Goal: Task Accomplishment & Management: Complete application form

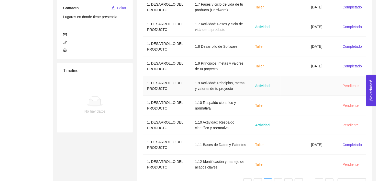
scroll to position [110, 0]
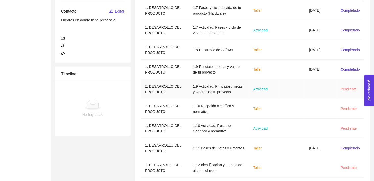
click at [298, 87] on td at bounding box center [292, 90] width 26 height 20
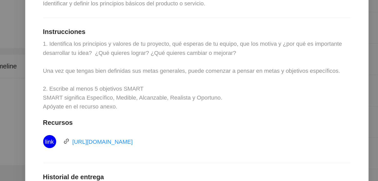
scroll to position [90, 0]
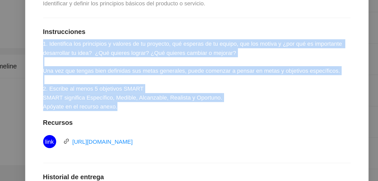
drag, startPoint x: 146, startPoint y: 99, endPoint x: 88, endPoint y: 55, distance: 72.8
click at [88, 55] on div "1.9 Actividad: Principios, metas y valores de tu proyecto Actividad Lugar: No e…" at bounding box center [189, 113] width 203 height 234
copy span "1. Identifica los principios y valores de tu proyecto, qué esperas de tu equipo…"
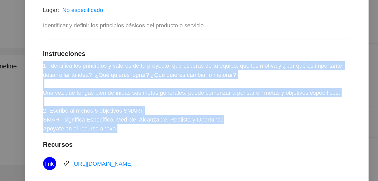
scroll to position [30, 0]
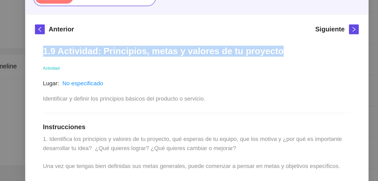
drag, startPoint x: 88, startPoint y: 64, endPoint x: 233, endPoint y: 61, distance: 144.9
click at [233, 61] on div "1.9 Actividad: Principios, metas y valores de tu proyecto Actividad Lugar: No e…" at bounding box center [189, 173] width 203 height 234
copy h1 "1.9 Actividad: Principios, metas y valores de tu proyecto"
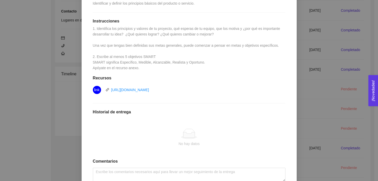
scroll to position [155, 0]
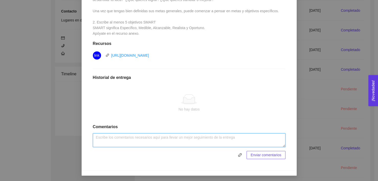
click at [125, 137] on textarea at bounding box center [189, 141] width 193 height 14
paste textarea "Loremipsum, dolorsi a conse adi elitsedd Ei temporin ut labo et doloremagn al e…"
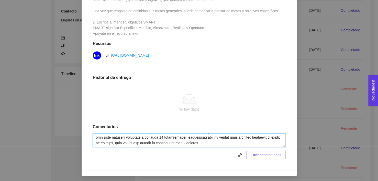
type textarea "Loremipsum, dolorsi a conse adi elitsedd Ei temporin ut labo et doloremagn al e…"
click at [271, 156] on span "Enviar comentarios" at bounding box center [266, 156] width 31 height 6
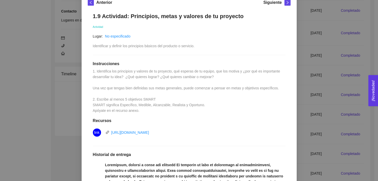
scroll to position [41, 0]
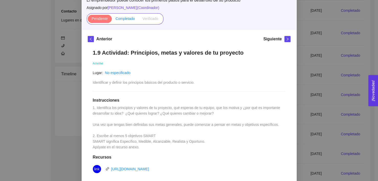
click at [121, 17] on span "Completado" at bounding box center [125, 19] width 19 height 4
click at [112, 20] on input "Completado" at bounding box center [112, 20] width 0 height 0
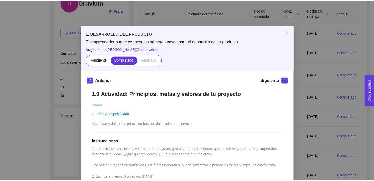
scroll to position [110, 0]
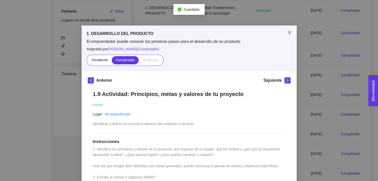
click at [286, 29] on span "Close" at bounding box center [290, 33] width 14 height 14
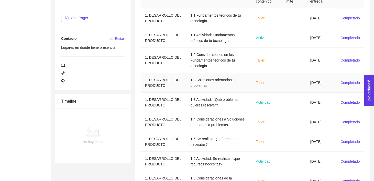
scroll to position [138, 0]
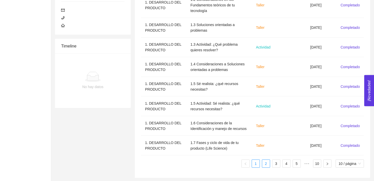
click at [264, 164] on link "2" at bounding box center [266, 164] width 8 height 8
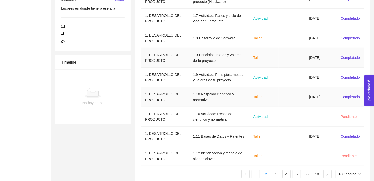
scroll to position [132, 0]
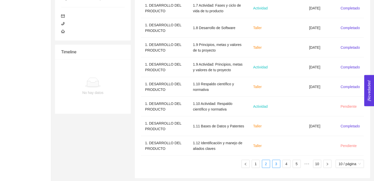
click at [275, 162] on link "3" at bounding box center [277, 164] width 8 height 8
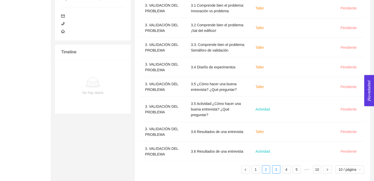
click at [268, 166] on link "2" at bounding box center [266, 170] width 8 height 8
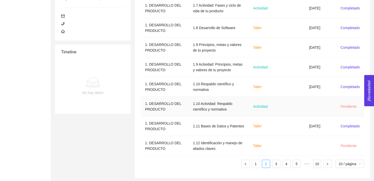
click at [275, 105] on td "Actividad" at bounding box center [264, 107] width 30 height 20
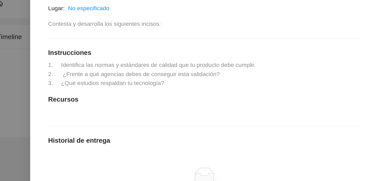
scroll to position [80, 0]
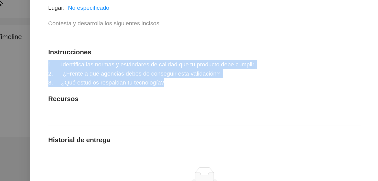
drag, startPoint x: 164, startPoint y: 81, endPoint x: 89, endPoint y: 69, distance: 76.7
click at [89, 69] on div "1.10 Actividad: Respaldo científico y normativa Actividad Lugar: No especificad…" at bounding box center [189, 103] width 203 height 197
copy span "1. Identifica las normas y estándares de calidad que tu producto debe cumplir. …"
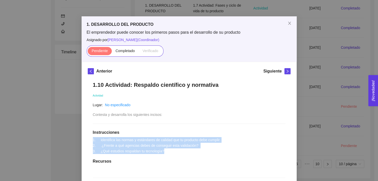
scroll to position [0, 0]
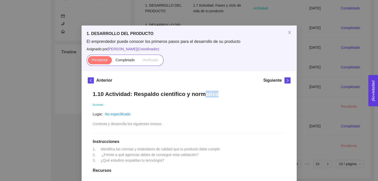
drag, startPoint x: 208, startPoint y: 96, endPoint x: 198, endPoint y: 95, distance: 10.0
click at [198, 95] on h1 "1.10 Actividad: Respaldo científico y normativa" at bounding box center [189, 94] width 193 height 7
drag, startPoint x: 216, startPoint y: 97, endPoint x: 88, endPoint y: 94, distance: 128.0
click at [88, 94] on div "1.10 Actividad: Respaldo científico y normativa Actividad Lugar: No especificad…" at bounding box center [189, 184] width 203 height 197
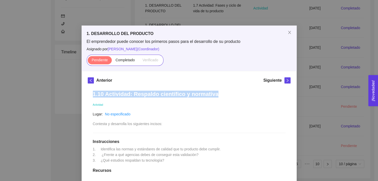
copy h1 "1.10 Actividad: Respaldo científico y normativa"
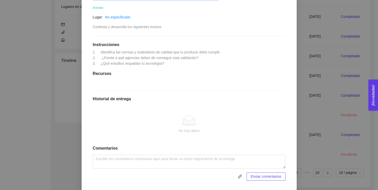
scroll to position [110, 0]
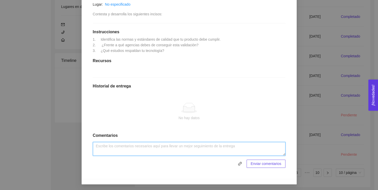
click at [125, 147] on textarea at bounding box center [189, 149] width 193 height 14
paste textarea "Lo ipsumdol sita consect adi elitse d eiusmodtem in utlabor etdoloremag a en ad…"
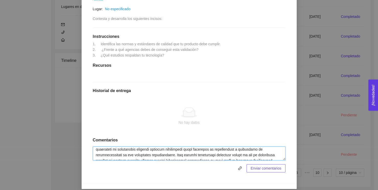
scroll to position [90, 0]
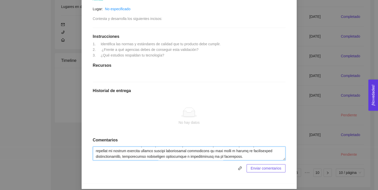
type textarea "Lo ipsumdol sita consect adi elitse d eiusmodtem in utlabor etdoloremag a en ad…"
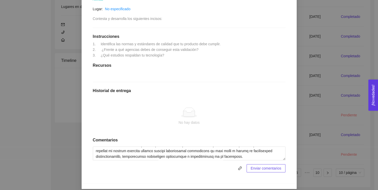
click at [254, 168] on span "Enviar comentarios" at bounding box center [266, 169] width 31 height 6
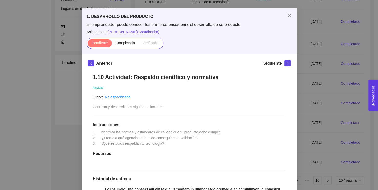
scroll to position [0, 0]
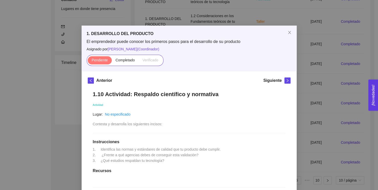
click at [117, 56] on div "Pendiente Completado Verificado" at bounding box center [125, 60] width 77 height 11
click at [121, 60] on span "Completado" at bounding box center [125, 60] width 19 height 4
click at [112, 61] on input "Completado" at bounding box center [112, 61] width 0 height 0
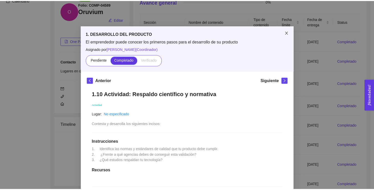
scroll to position [122, 0]
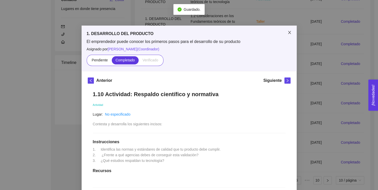
click at [288, 31] on icon "close" at bounding box center [290, 32] width 4 height 4
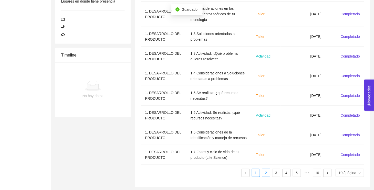
click at [265, 171] on link "2" at bounding box center [266, 173] width 8 height 8
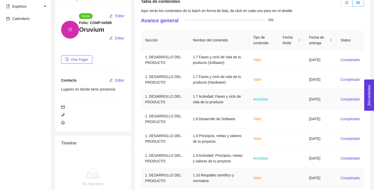
scroll to position [124, 0]
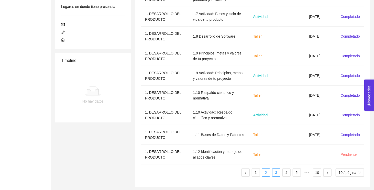
click at [275, 172] on link "3" at bounding box center [277, 173] width 8 height 8
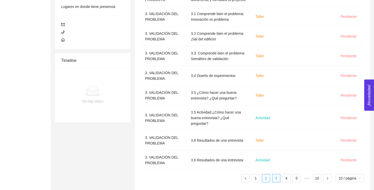
click at [267, 175] on link "2" at bounding box center [266, 179] width 8 height 8
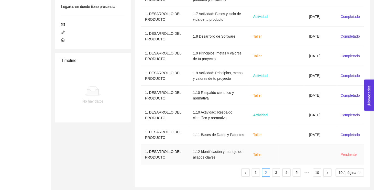
click at [275, 152] on td "Taller" at bounding box center [264, 155] width 30 height 20
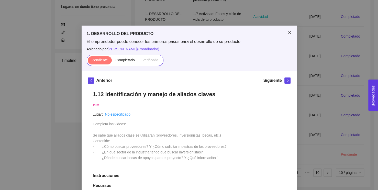
click at [289, 33] on icon "close" at bounding box center [290, 32] width 4 height 4
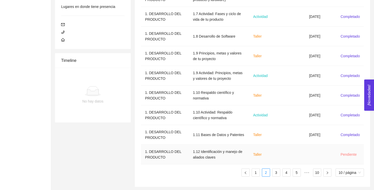
click at [279, 153] on td at bounding box center [292, 155] width 26 height 20
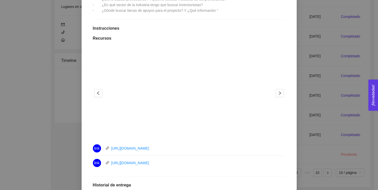
scroll to position [150, 0]
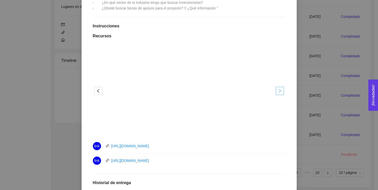
click at [279, 88] on button "button" at bounding box center [280, 91] width 8 height 8
click at [97, 89] on icon "left" at bounding box center [98, 91] width 4 height 4
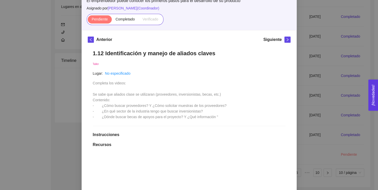
scroll to position [41, 0]
click at [128, 16] on label "Completado" at bounding box center [125, 20] width 27 height 8
click at [112, 21] on input "Completado" at bounding box center [112, 21] width 0 height 0
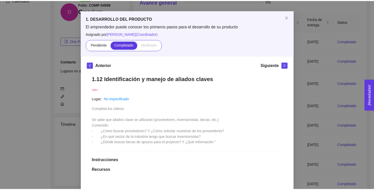
scroll to position [0, 0]
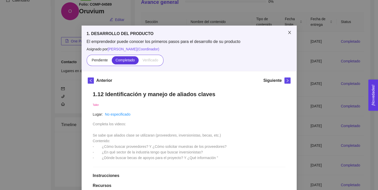
click at [287, 36] on span "Close" at bounding box center [290, 33] width 14 height 14
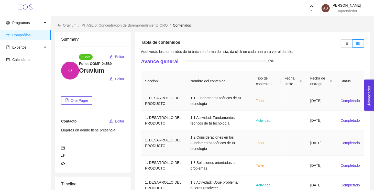
scroll to position [129, 0]
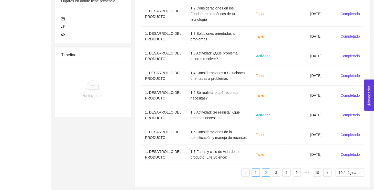
click at [265, 171] on link "2" at bounding box center [266, 173] width 8 height 8
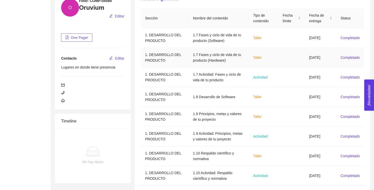
scroll to position [124, 0]
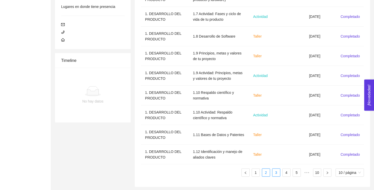
click at [275, 172] on link "3" at bounding box center [277, 173] width 8 height 8
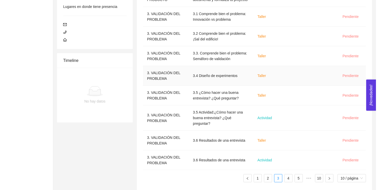
scroll to position [0, 0]
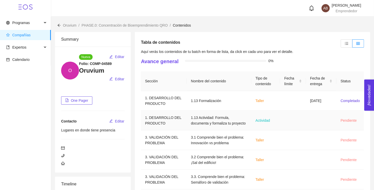
click at [232, 121] on td "1.13 Actividad: Formula, documenta y formaliza tu proyecto" at bounding box center [219, 121] width 64 height 20
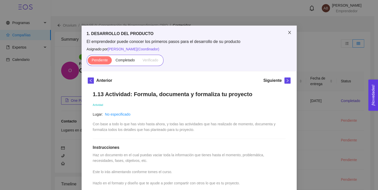
click at [289, 34] on icon "close" at bounding box center [290, 32] width 4 height 4
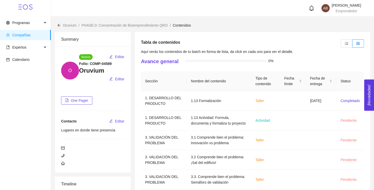
drag, startPoint x: 320, startPoint y: 40, endPoint x: 323, endPoint y: 46, distance: 6.0
click at [323, 46] on div "Tabla de contenidos" at bounding box center [252, 43] width 223 height 11
click at [344, 42] on label at bounding box center [347, 43] width 12 height 8
click at [341, 45] on input "radio" at bounding box center [341, 45] width 0 height 0
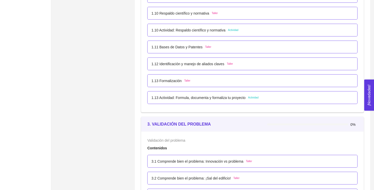
scroll to position [379, 0]
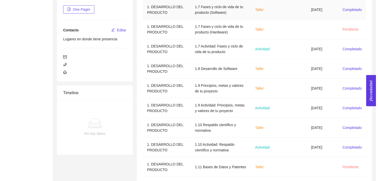
scroll to position [132, 0]
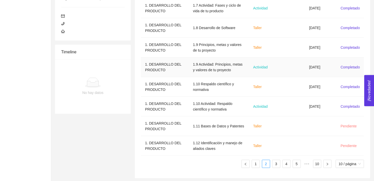
click at [206, 71] on td "1.9 Actividad: Principios, metas y valores de tu proyecto" at bounding box center [219, 68] width 60 height 20
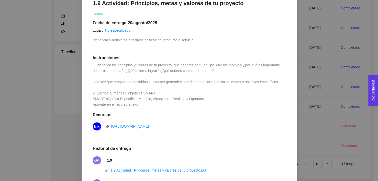
scroll to position [157, 0]
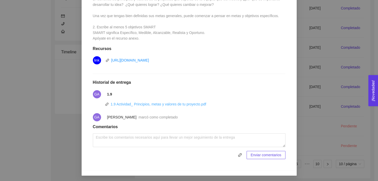
click at [169, 104] on link "1.9 Actividad_ Principios, metas y valores de tu proyecto.pdf" at bounding box center [159, 104] width 96 height 4
